Goal: Navigation & Orientation: Understand site structure

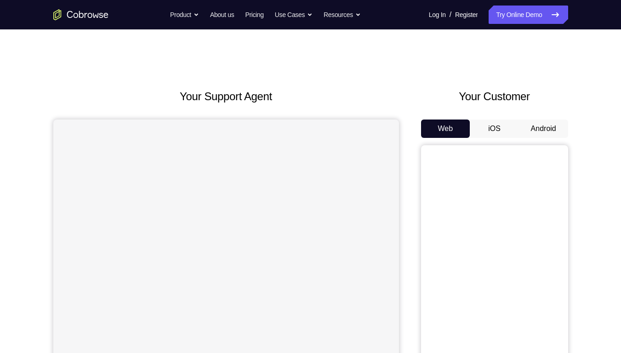
scroll to position [32, 0]
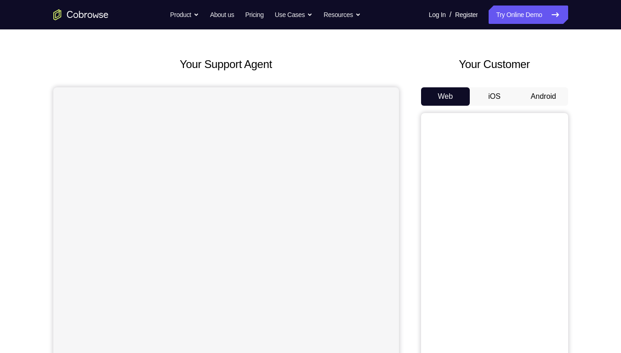
click at [530, 103] on button "Android" at bounding box center [543, 96] width 49 height 18
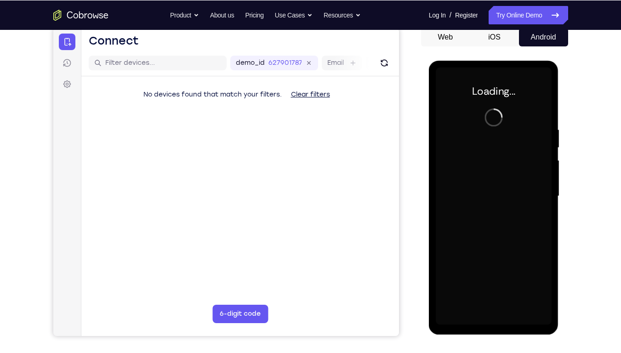
scroll to position [0, 0]
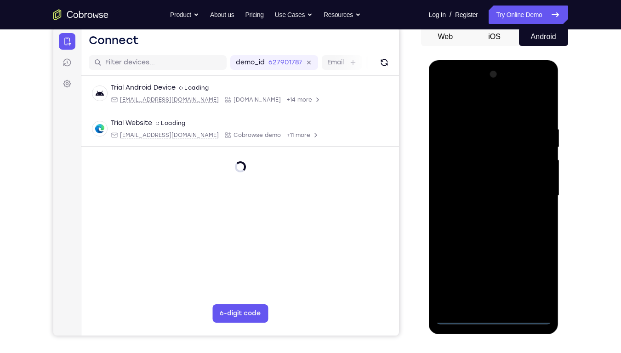
click at [493, 319] on div at bounding box center [494, 196] width 116 height 258
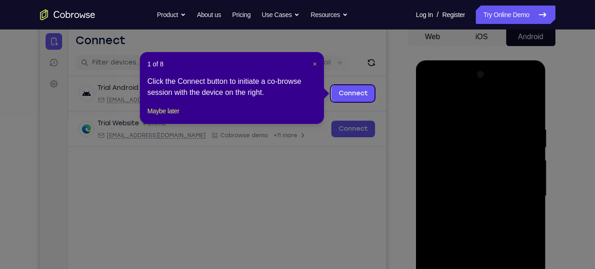
click at [315, 63] on span "×" at bounding box center [315, 63] width 4 height 7
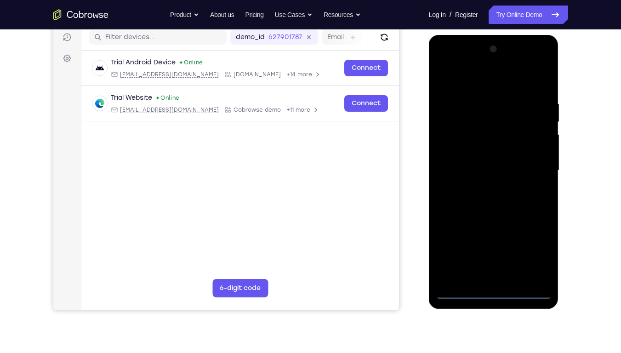
scroll to position [118, 0]
click at [527, 257] on div at bounding box center [494, 170] width 116 height 258
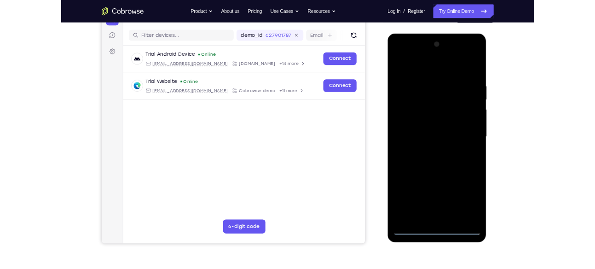
scroll to position [107, 0]
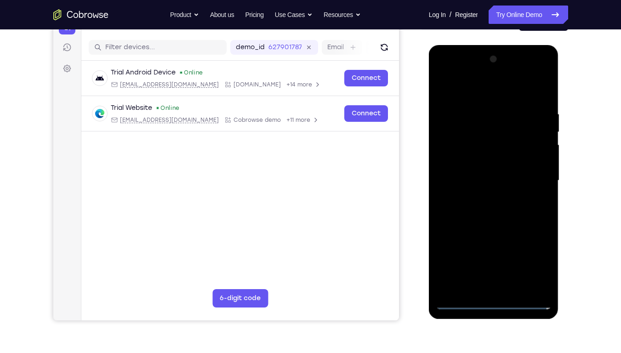
click at [532, 260] on div at bounding box center [494, 181] width 116 height 258
click at [481, 91] on div at bounding box center [494, 181] width 116 height 258
click at [530, 183] on div at bounding box center [494, 181] width 116 height 258
click at [501, 289] on div at bounding box center [494, 181] width 116 height 258
click at [488, 173] on div at bounding box center [494, 181] width 116 height 258
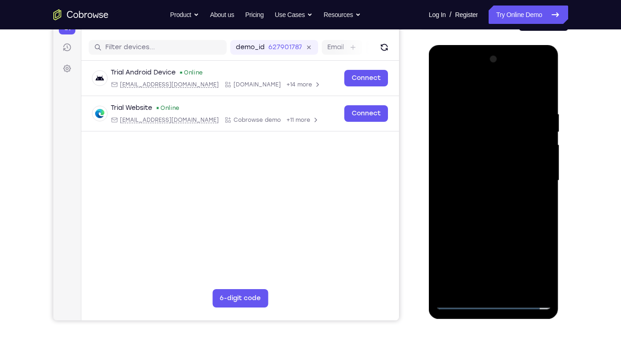
click at [482, 168] on div at bounding box center [494, 181] width 116 height 258
click at [482, 178] on div at bounding box center [494, 181] width 116 height 258
click at [482, 211] on div at bounding box center [494, 181] width 116 height 258
click at [488, 207] on div at bounding box center [494, 181] width 116 height 258
drag, startPoint x: 453, startPoint y: 86, endPoint x: 539, endPoint y: 80, distance: 86.7
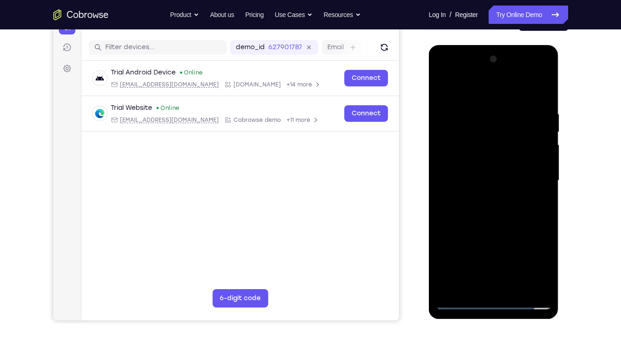
click at [539, 80] on div at bounding box center [494, 181] width 116 height 258
click at [500, 223] on div at bounding box center [494, 181] width 116 height 258
click at [515, 289] on div at bounding box center [494, 181] width 116 height 258
click at [493, 229] on div at bounding box center [494, 181] width 116 height 258
click at [482, 138] on div at bounding box center [494, 181] width 116 height 258
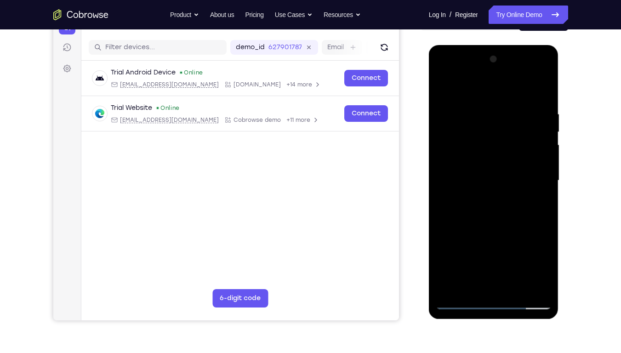
click at [482, 138] on div at bounding box center [494, 181] width 116 height 258
click at [461, 304] on div at bounding box center [494, 181] width 116 height 258
drag, startPoint x: 492, startPoint y: 224, endPoint x: 498, endPoint y: 104, distance: 120.2
click at [498, 104] on div at bounding box center [494, 181] width 116 height 258
click at [516, 289] on div at bounding box center [494, 181] width 116 height 258
